Goal: Navigation & Orientation: Find specific page/section

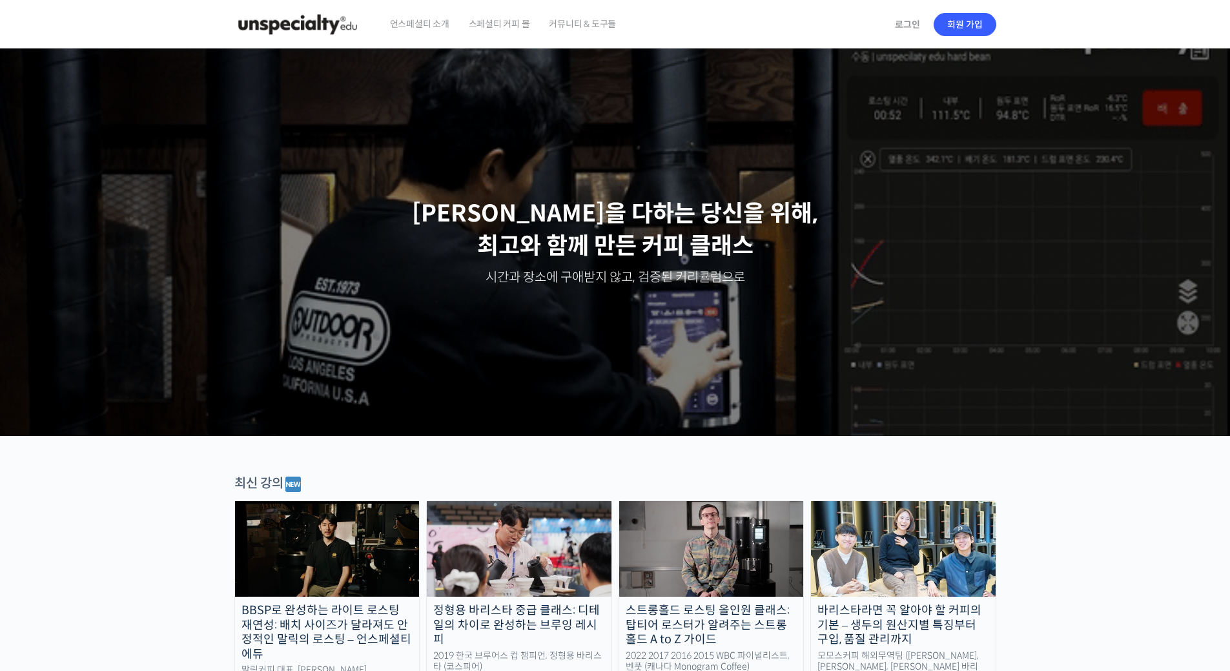
click at [507, 28] on span "스페셜티 커피 몰" at bounding box center [499, 23] width 61 height 49
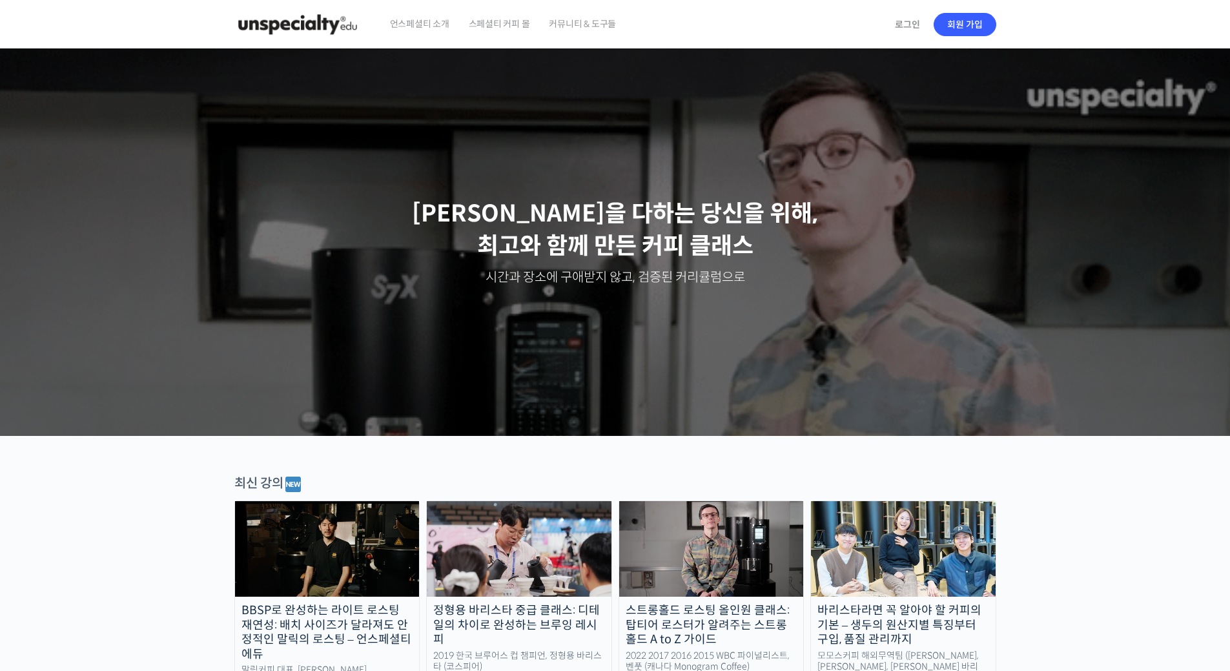
click at [350, 29] on img at bounding box center [297, 24] width 127 height 39
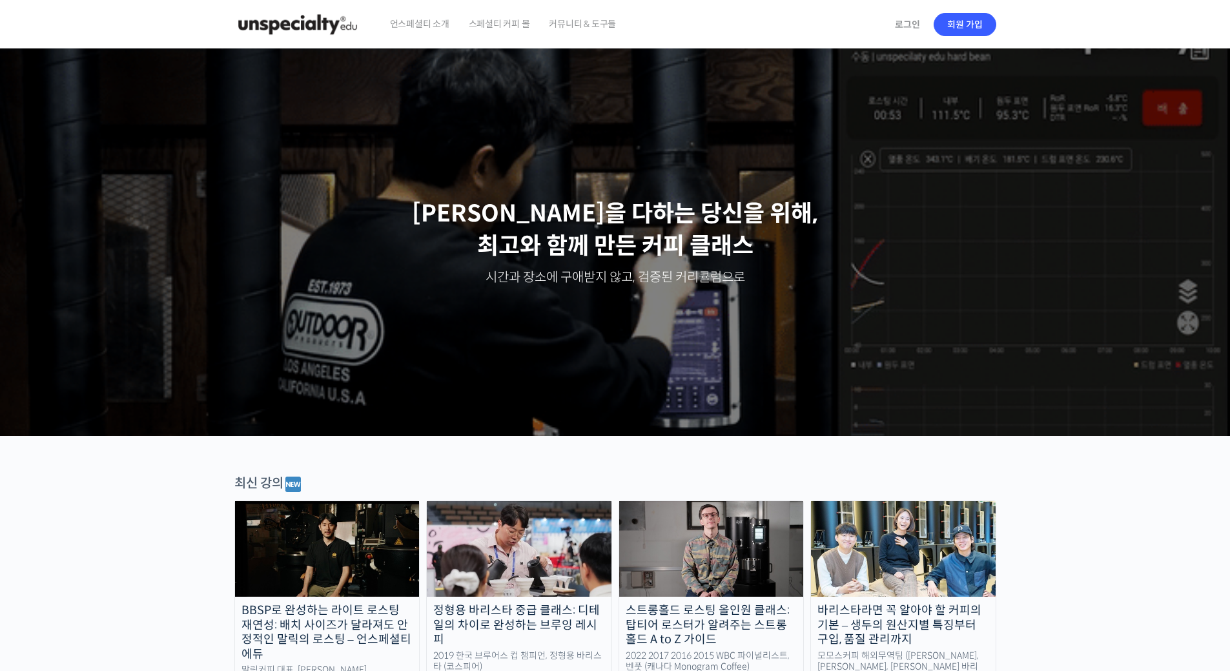
click at [527, 16] on span "스페셜티 커피 몰" at bounding box center [499, 23] width 61 height 49
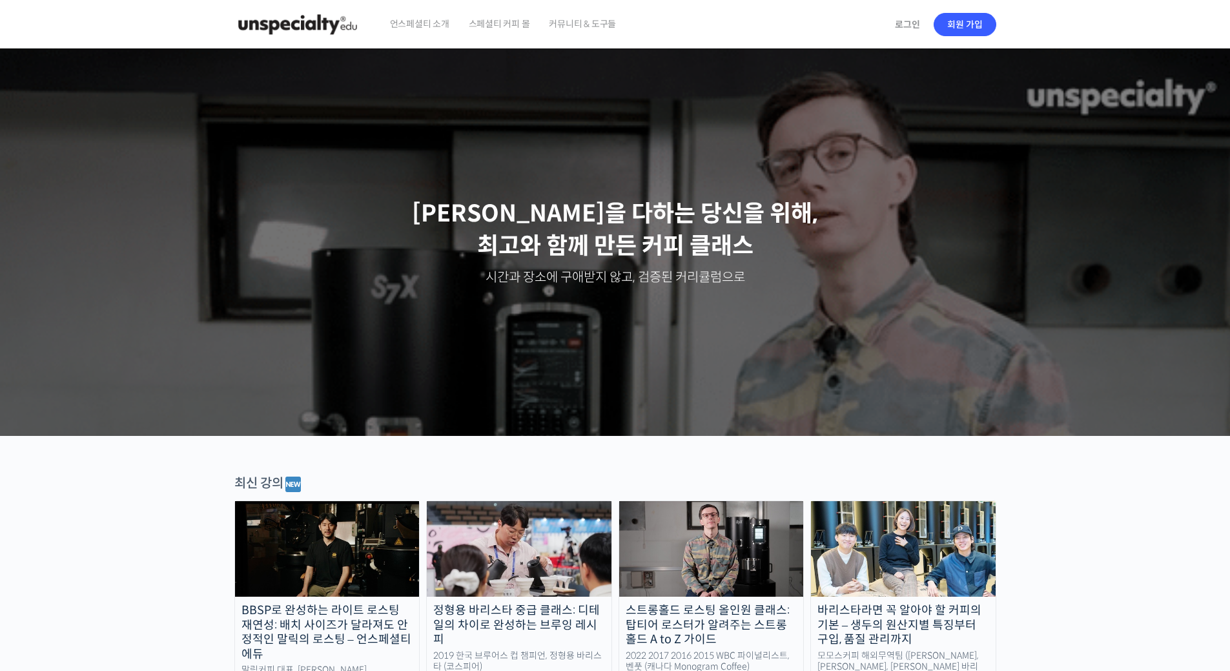
click at [484, 31] on span "스페셜티 커피 몰" at bounding box center [499, 23] width 61 height 49
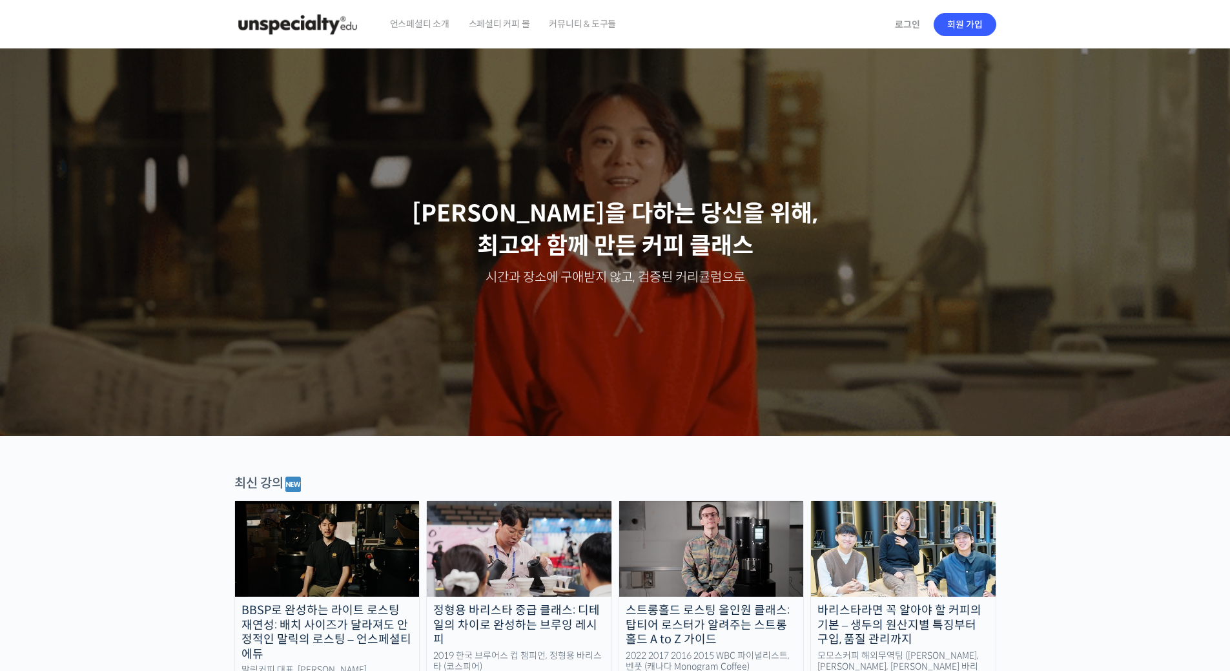
click at [523, 42] on span "스페셜티 커피 몰" at bounding box center [499, 23] width 61 height 49
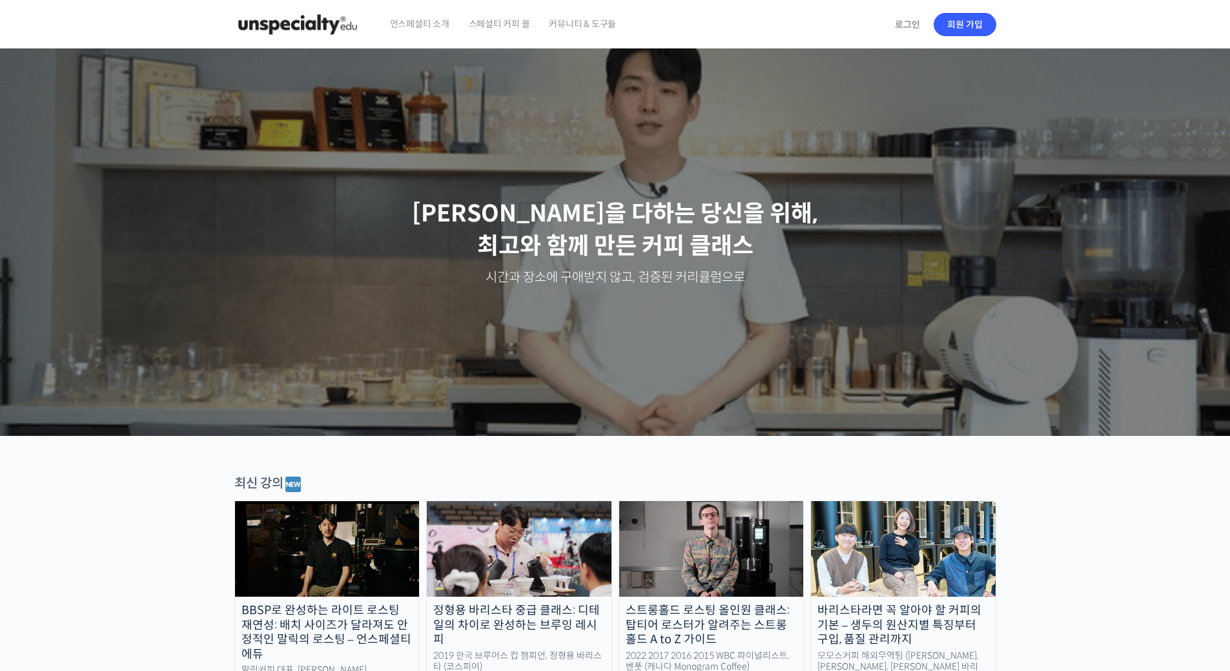
click at [354, 38] on img at bounding box center [297, 24] width 127 height 39
